Goal: Task Accomplishment & Management: Use online tool/utility

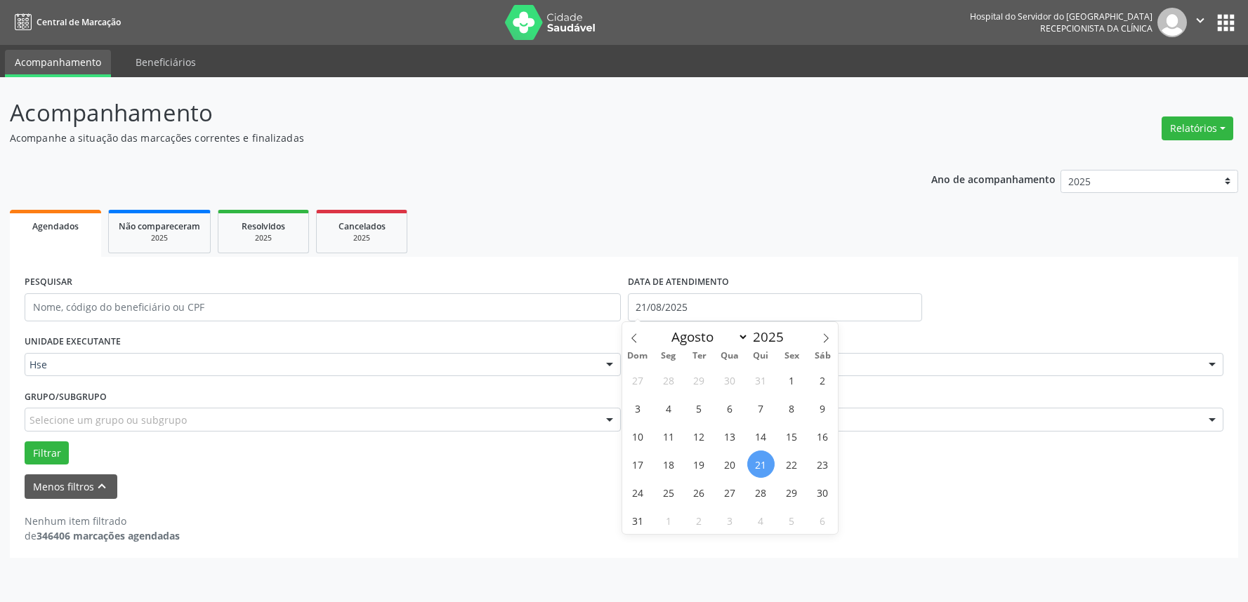
select select "7"
click at [790, 470] on span "22" at bounding box center [791, 464] width 27 height 27
type input "[DATE]"
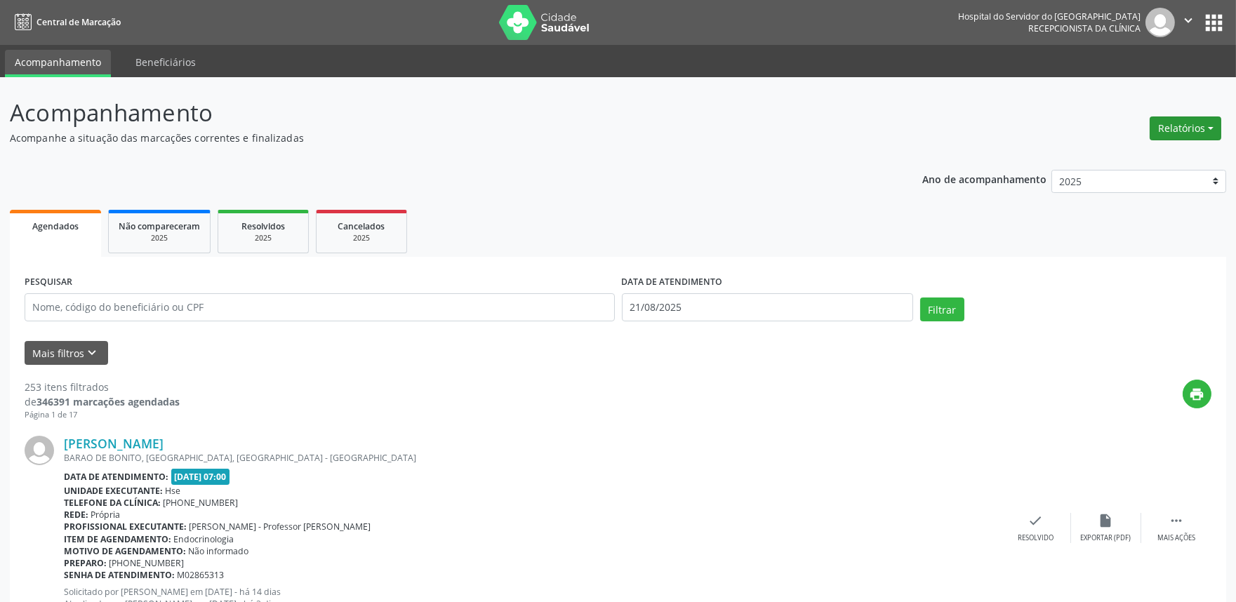
click at [1192, 131] on button "Relatórios" at bounding box center [1186, 129] width 72 height 24
click at [1164, 150] on link "Agendamentos" at bounding box center [1146, 158] width 151 height 20
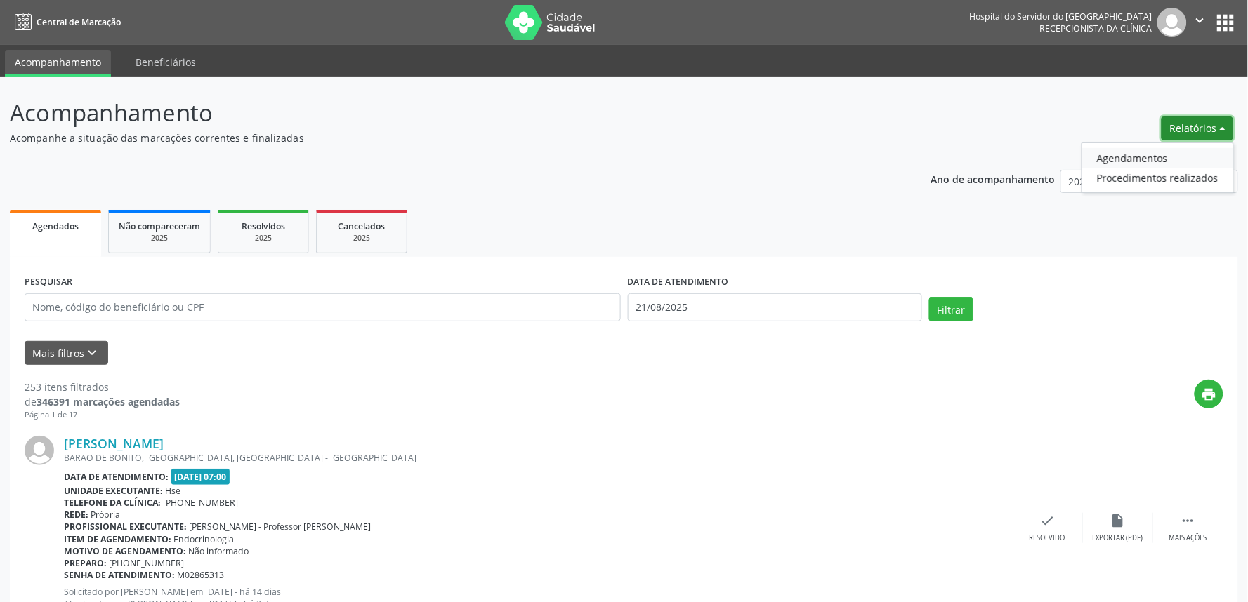
select select "7"
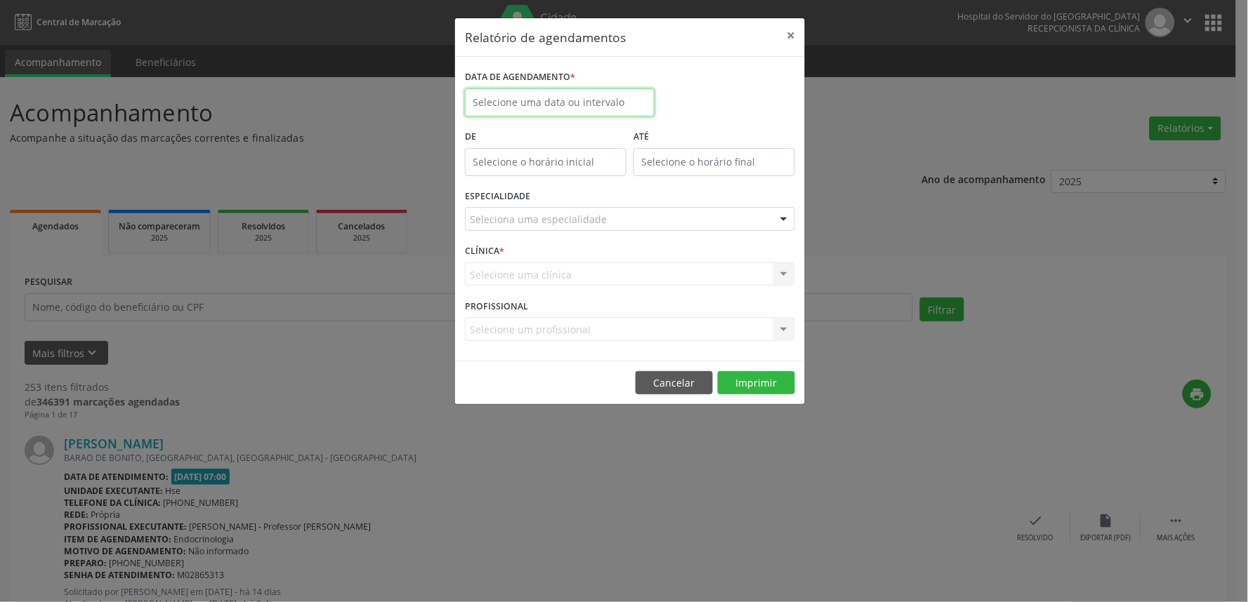
click at [588, 104] on input "text" at bounding box center [560, 102] width 190 height 28
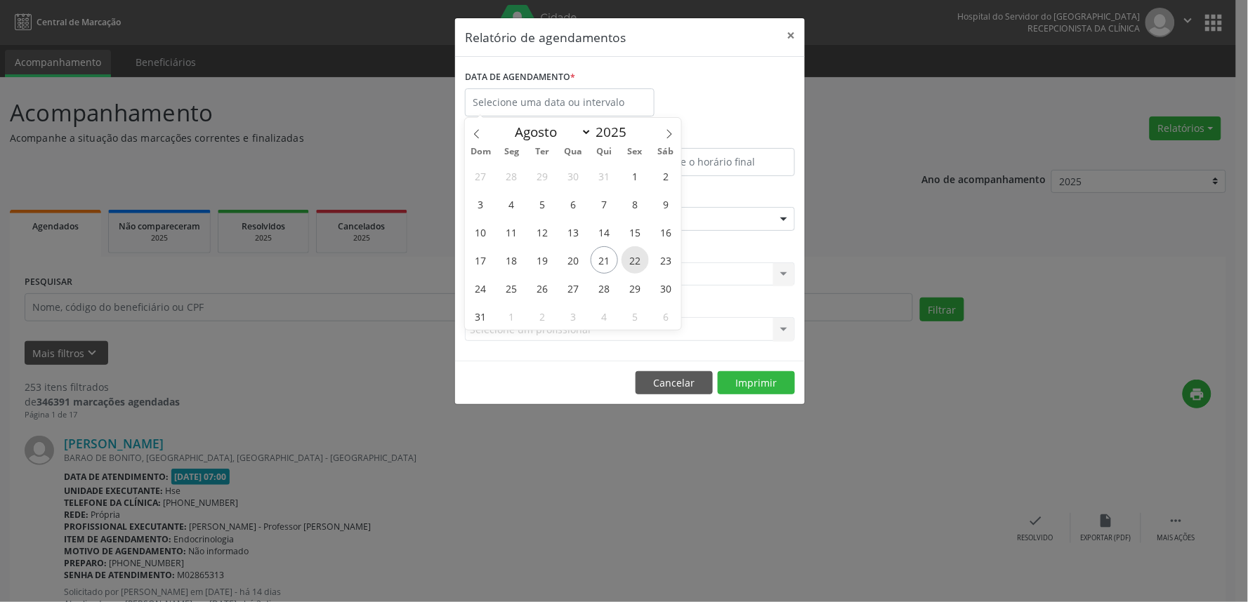
click at [622, 263] on span "22" at bounding box center [634, 259] width 27 height 27
type input "[DATE]"
click at [622, 263] on span "22" at bounding box center [634, 259] width 27 height 27
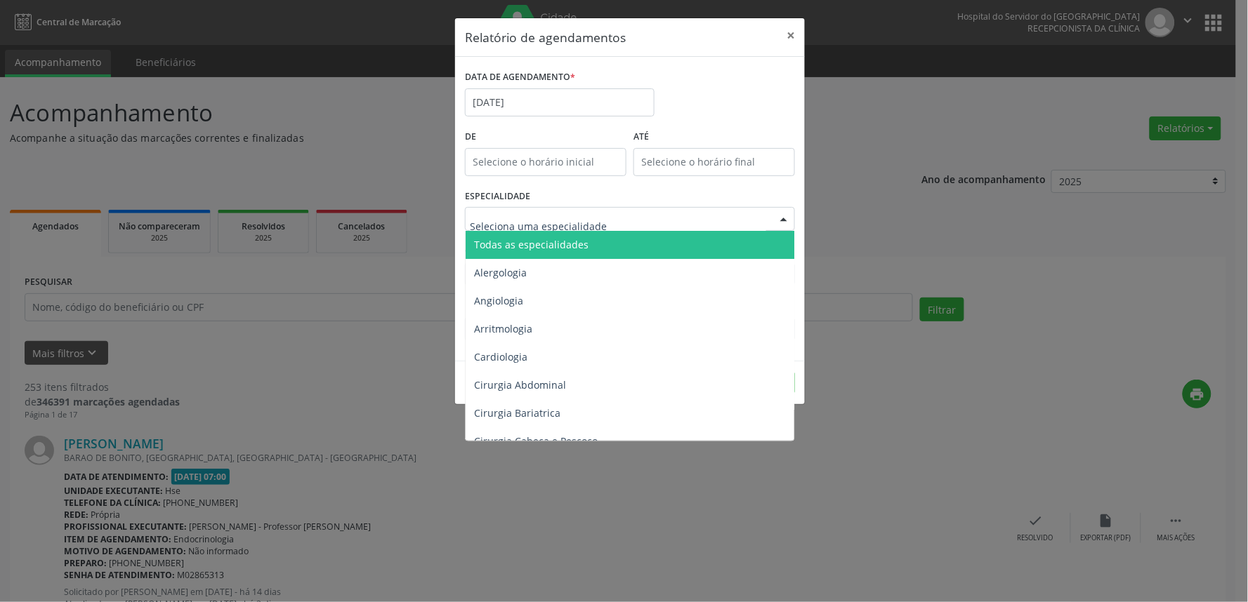
click at [636, 216] on div at bounding box center [630, 219] width 330 height 24
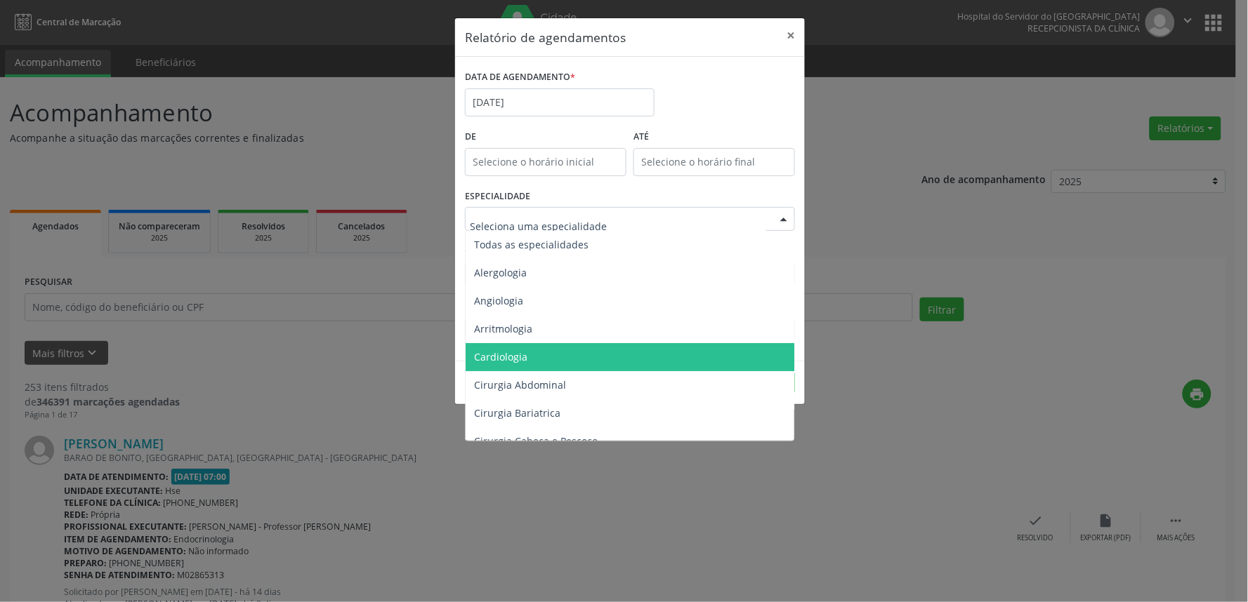
click at [583, 362] on span "Cardiologia" at bounding box center [630, 357] width 331 height 28
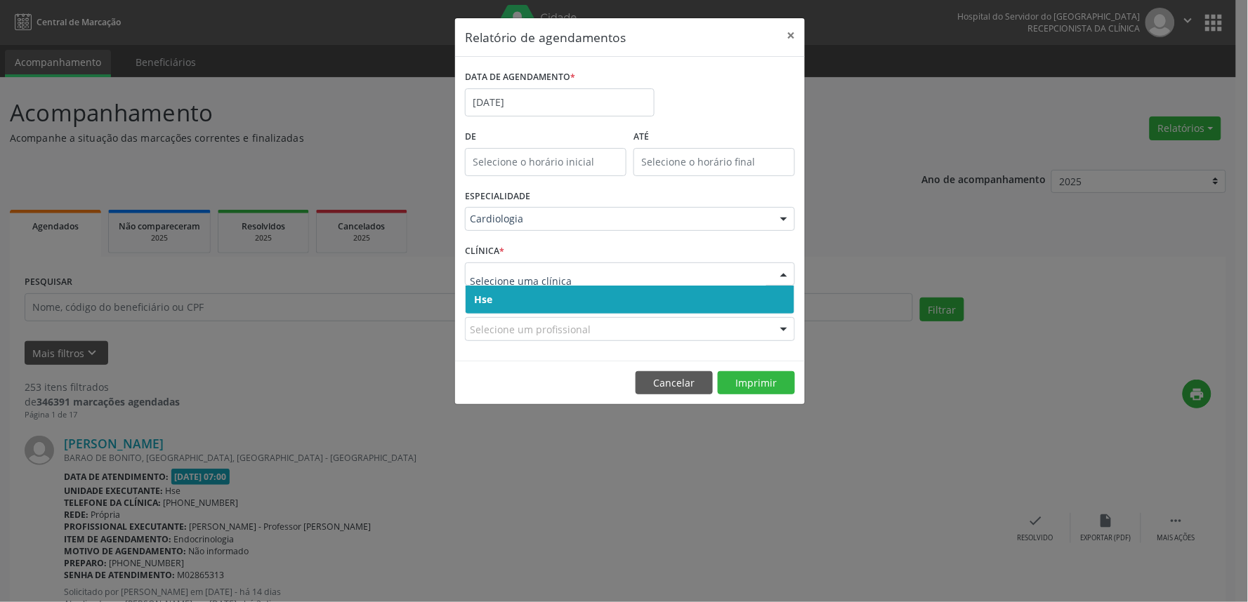
click at [536, 299] on span "Hse" at bounding box center [629, 300] width 329 height 28
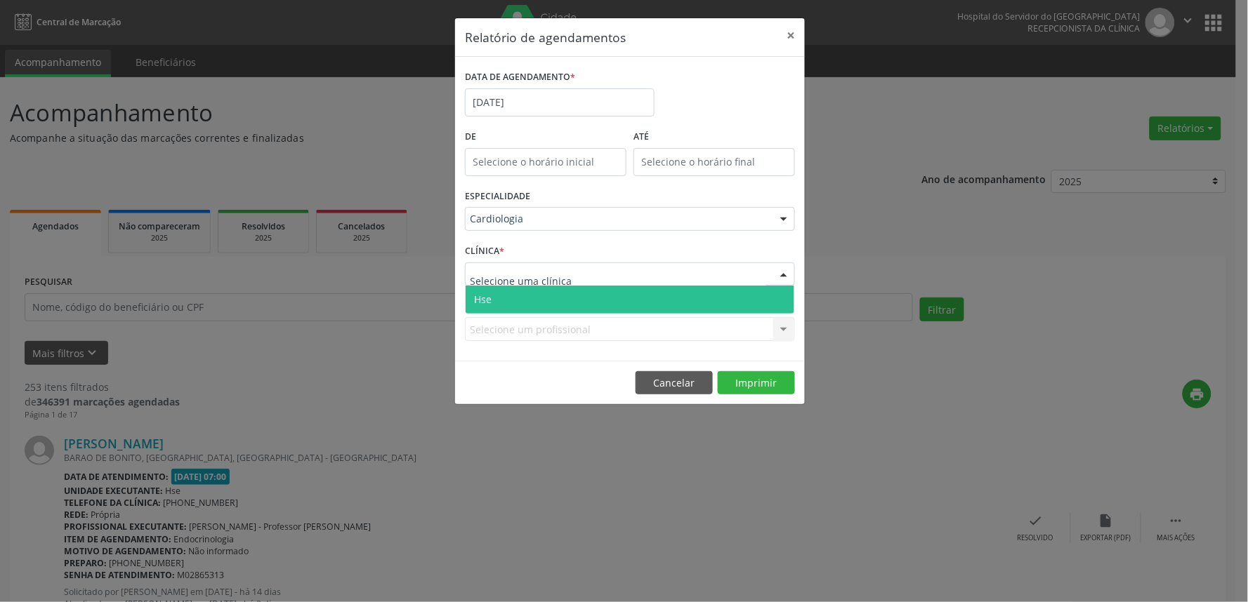
click at [546, 297] on span "Hse" at bounding box center [629, 300] width 329 height 28
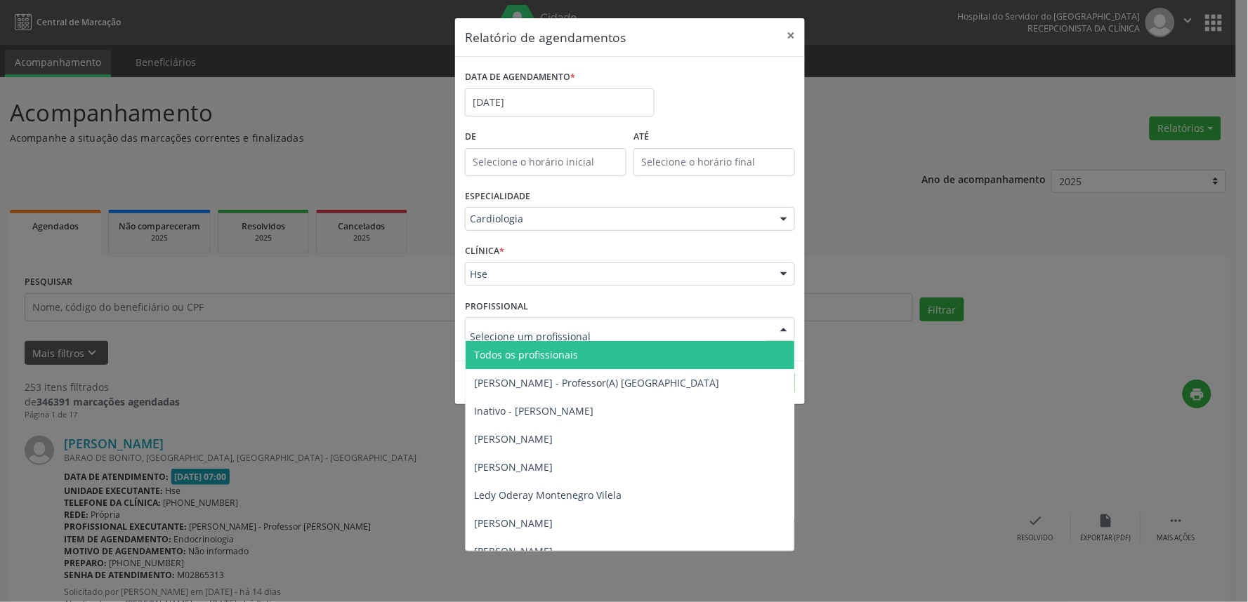
click at [670, 323] on div at bounding box center [630, 329] width 330 height 24
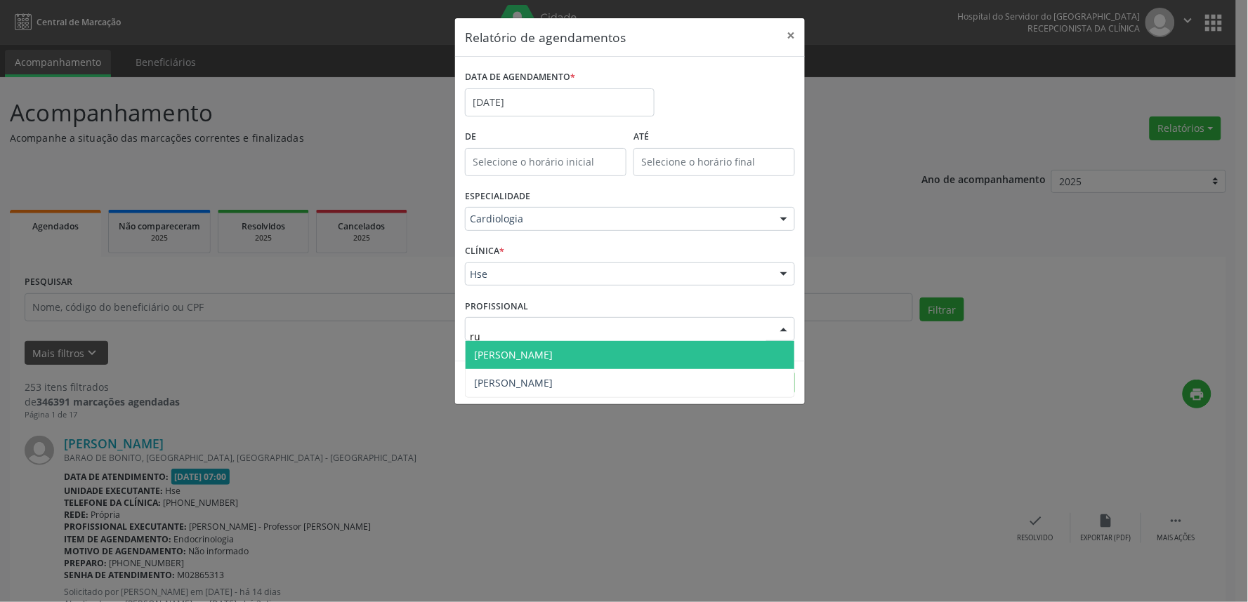
type input "rui"
click at [650, 345] on span "[PERSON_NAME]" at bounding box center [629, 355] width 329 height 28
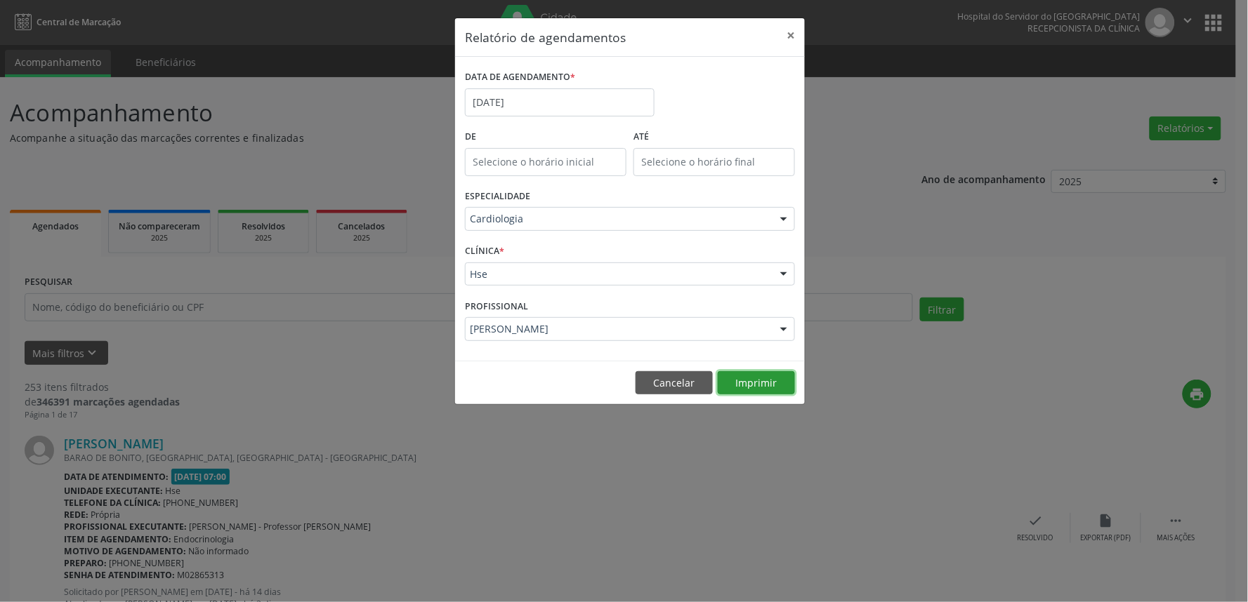
click at [753, 377] on button "Imprimir" at bounding box center [756, 383] width 77 height 24
